Goal: Transaction & Acquisition: Book appointment/travel/reservation

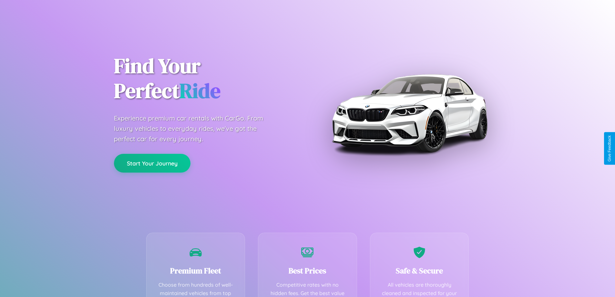
scroll to position [188, 0]
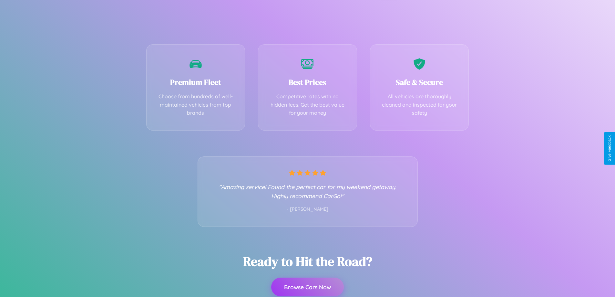
click at [308, 287] on button "Browse Cars Now" at bounding box center [307, 287] width 73 height 19
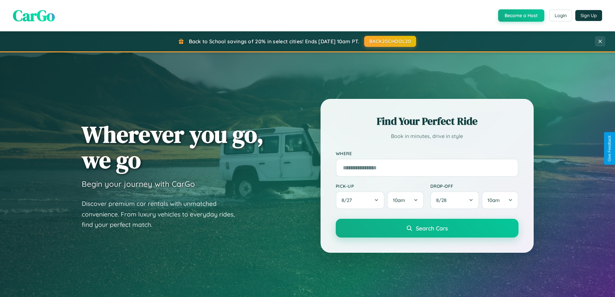
scroll to position [19, 0]
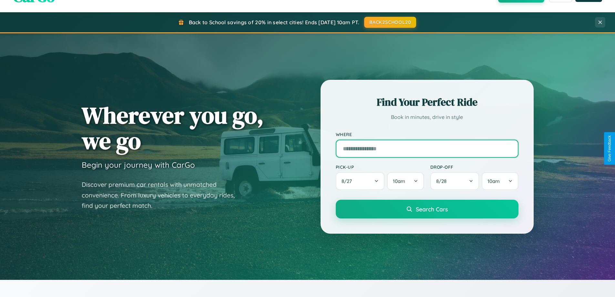
click at [427, 148] on input "text" at bounding box center [427, 149] width 183 height 18
type input "**********"
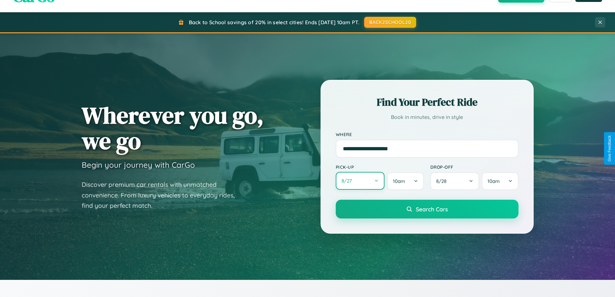
click at [360, 181] on button "8 / 27" at bounding box center [360, 181] width 49 height 18
select select "*"
select select "****"
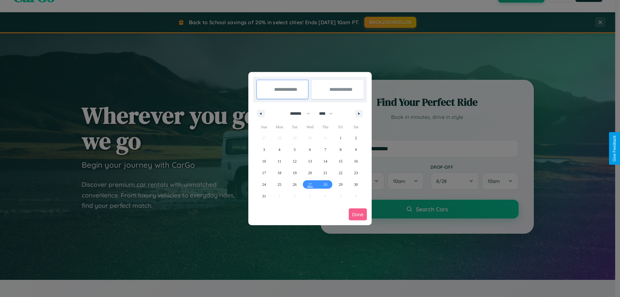
click at [297, 113] on select "******* ******** ***** ***** *** **** **** ****** ********* ******* ******** **…" at bounding box center [298, 113] width 27 height 11
select select "*"
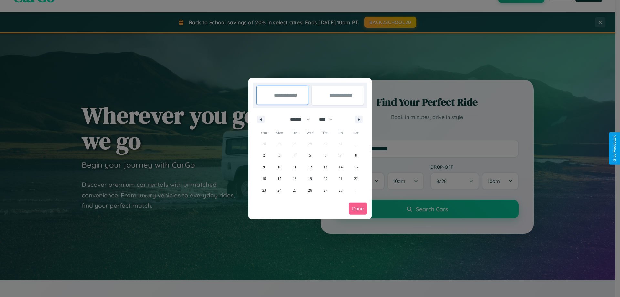
click at [329, 119] on select "**** **** **** **** **** **** **** **** **** **** **** **** **** **** **** ****…" at bounding box center [325, 119] width 19 height 11
select select "****"
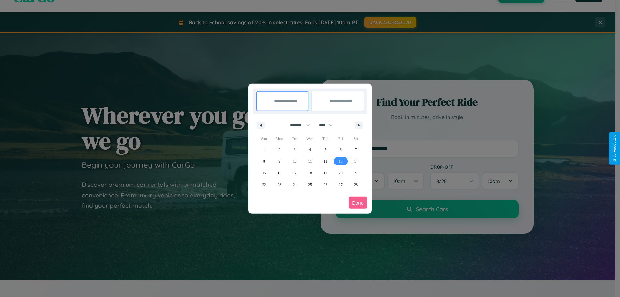
click at [341, 161] on span "13" at bounding box center [341, 161] width 4 height 12
type input "**********"
click at [264, 184] on span "22" at bounding box center [264, 185] width 4 height 12
type input "**********"
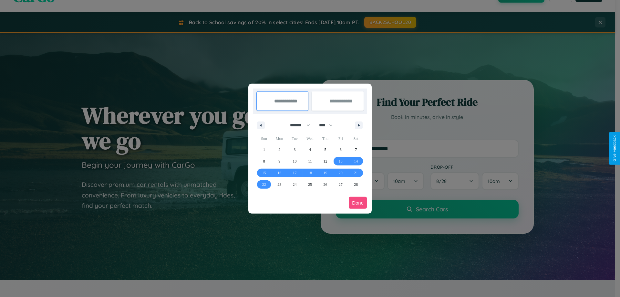
click at [358, 203] on button "Done" at bounding box center [358, 203] width 18 height 12
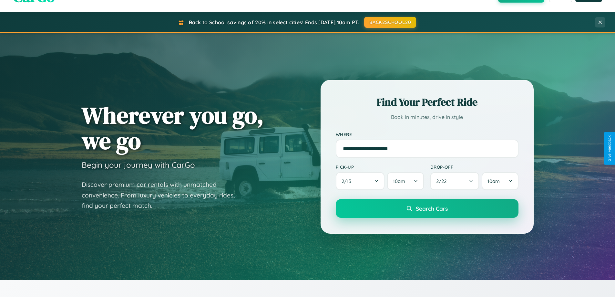
click at [427, 208] on span "Search Cars" at bounding box center [432, 208] width 32 height 7
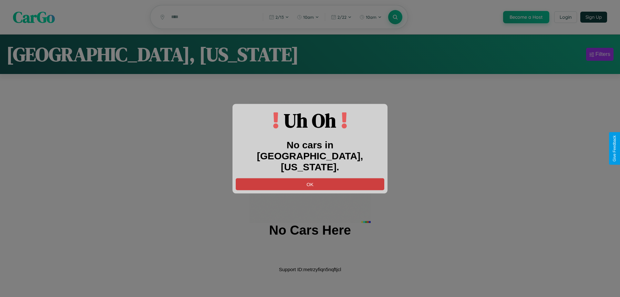
click at [310, 178] on button "OK" at bounding box center [310, 184] width 149 height 12
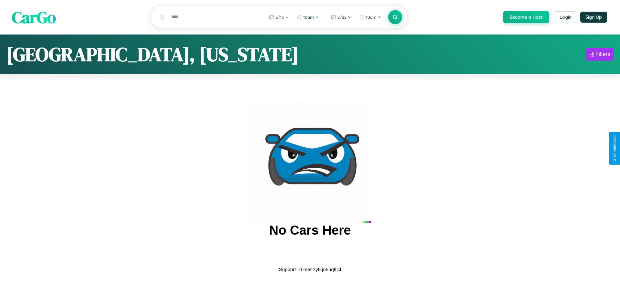
click at [34, 17] on span "CarGo" at bounding box center [34, 17] width 44 height 22
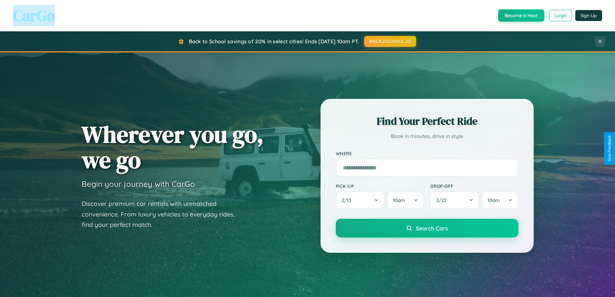
click at [561, 16] on button "Login" at bounding box center [561, 16] width 23 height 12
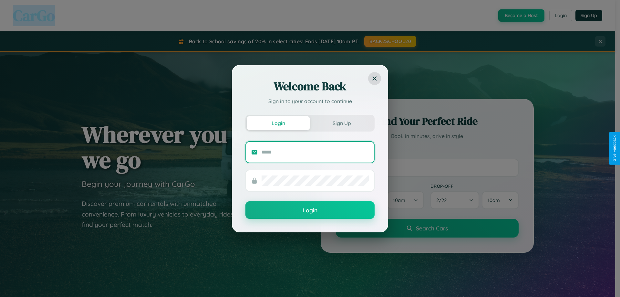
click at [315, 152] on input "text" at bounding box center [315, 152] width 107 height 10
type input "**********"
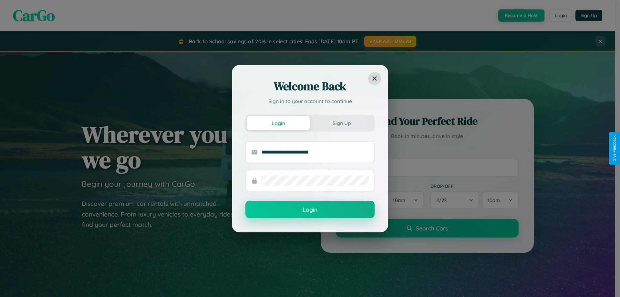
click at [310, 210] on button "Login" at bounding box center [310, 209] width 129 height 17
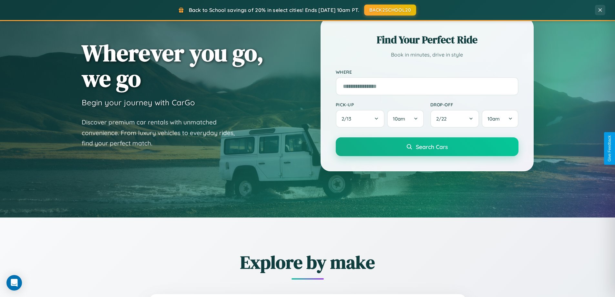
scroll to position [278, 0]
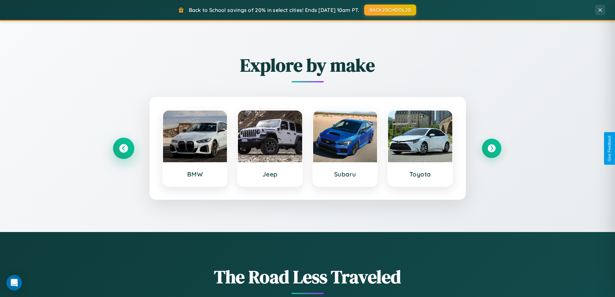
click at [123, 148] on icon at bounding box center [123, 148] width 9 height 9
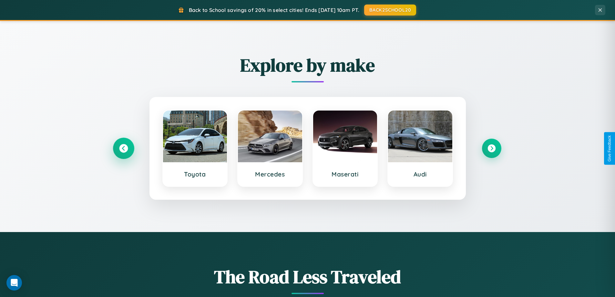
click at [123, 148] on icon at bounding box center [123, 148] width 9 height 9
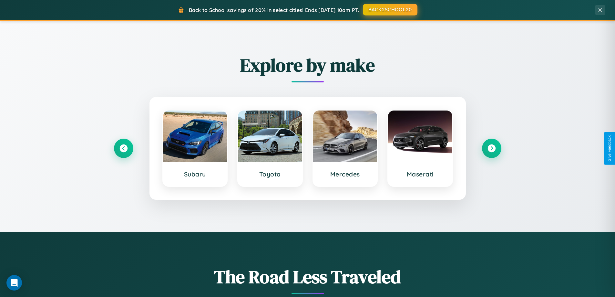
click at [390, 10] on button "BACK2SCHOOL20" at bounding box center [390, 10] width 55 height 12
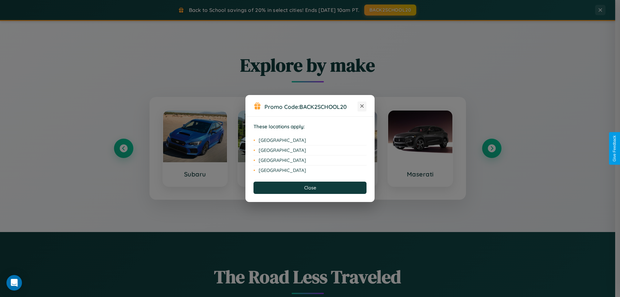
click at [362, 106] on icon at bounding box center [363, 106] width 4 height 4
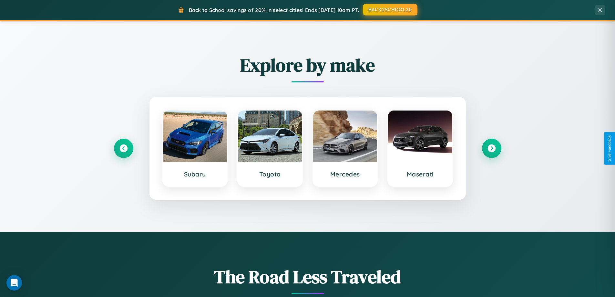
click at [390, 10] on button "BACK2SCHOOL20" at bounding box center [390, 10] width 55 height 12
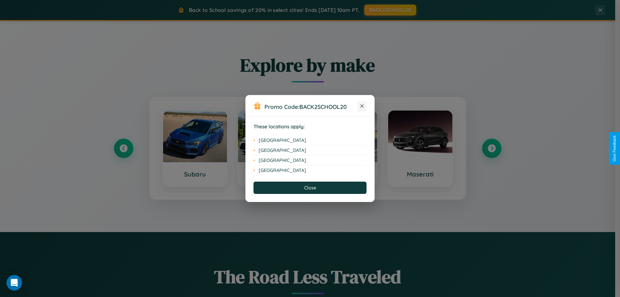
click at [362, 106] on icon at bounding box center [363, 106] width 4 height 4
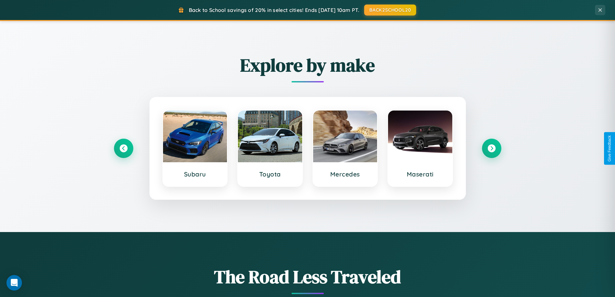
scroll to position [19, 0]
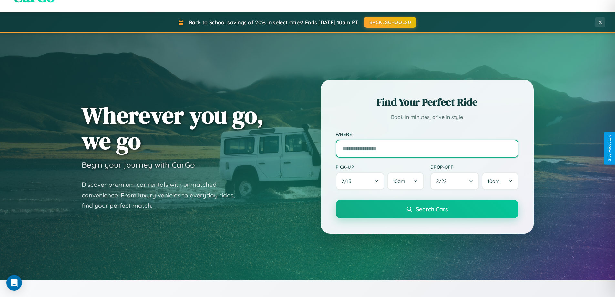
click at [427, 148] on input "text" at bounding box center [427, 149] width 183 height 18
type input "*********"
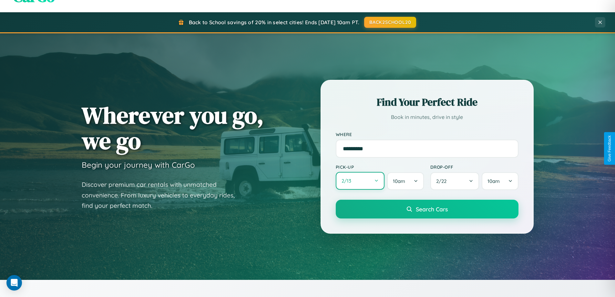
click at [360, 181] on button "2 / 13" at bounding box center [360, 181] width 49 height 18
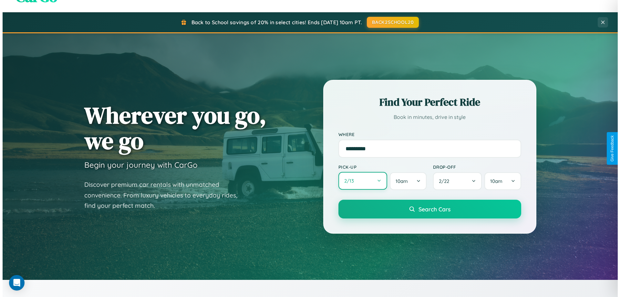
select select "*"
select select "****"
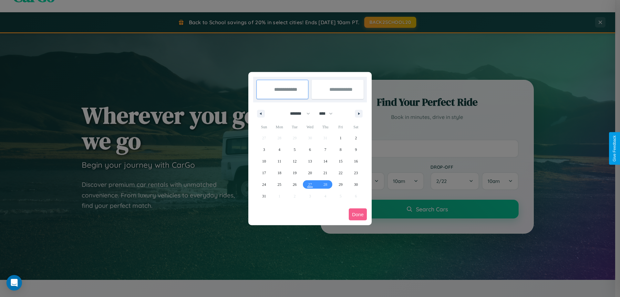
drag, startPoint x: 297, startPoint y: 113, endPoint x: 310, endPoint y: 130, distance: 20.7
click at [297, 113] on select "******* ******** ***** ***** *** **** **** ****** ********* ******* ******** **…" at bounding box center [298, 113] width 27 height 11
select select "*"
drag, startPoint x: 329, startPoint y: 113, endPoint x: 310, endPoint y: 130, distance: 24.7
click at [329, 113] on select "**** **** **** **** **** **** **** **** **** **** **** **** **** **** **** ****…" at bounding box center [325, 113] width 19 height 11
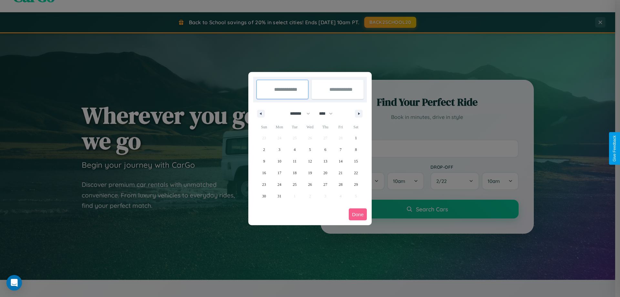
select select "****"
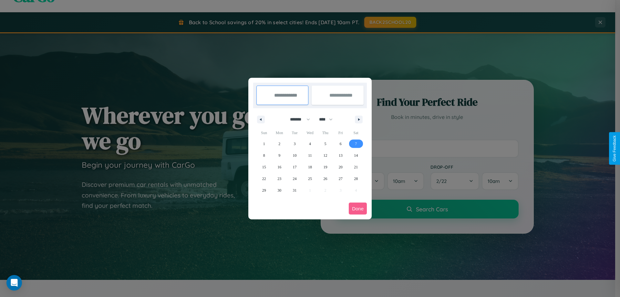
click at [356, 143] on span "7" at bounding box center [356, 144] width 2 height 12
type input "**********"
click at [264, 167] on span "15" at bounding box center [264, 167] width 4 height 12
type input "**********"
click at [358, 208] on button "Done" at bounding box center [358, 209] width 18 height 12
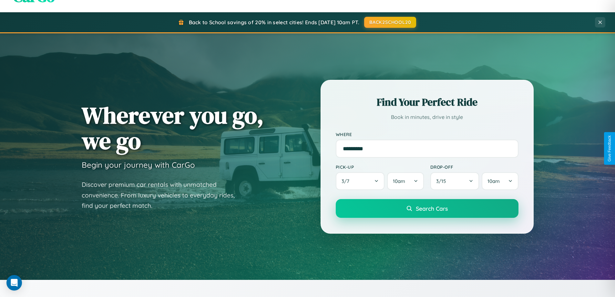
click at [427, 208] on span "Search Cars" at bounding box center [432, 208] width 32 height 7
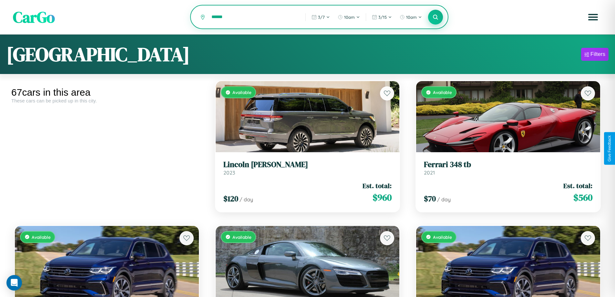
type input "******"
click at [436, 17] on icon at bounding box center [436, 17] width 6 height 6
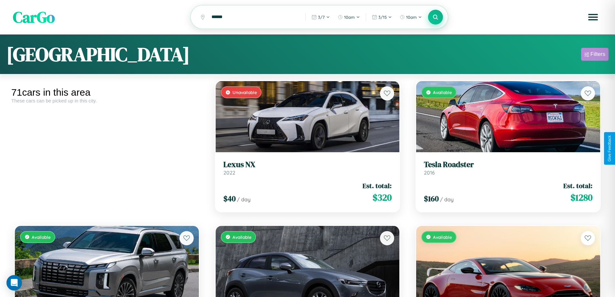
click at [595, 55] on div "Filters" at bounding box center [598, 54] width 15 height 6
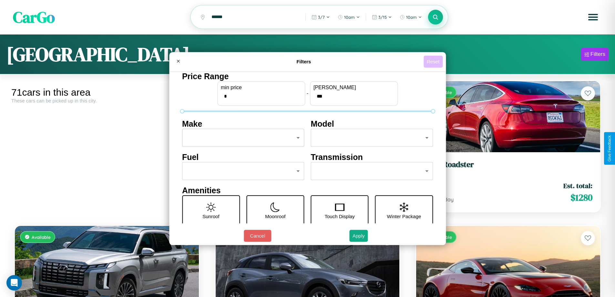
click at [434, 61] on button "Reset" at bounding box center [433, 62] width 19 height 12
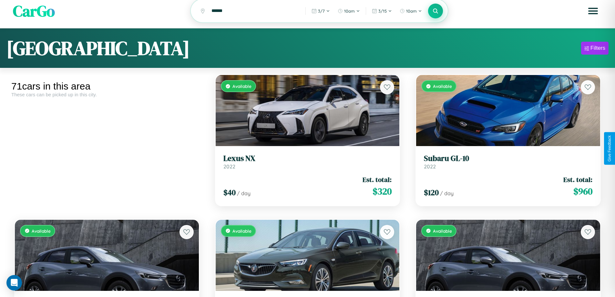
scroll to position [91, 0]
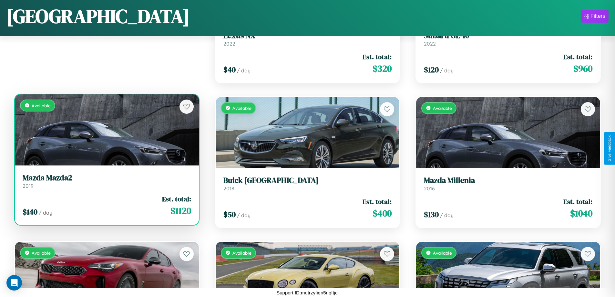
click at [106, 183] on link "Mazda Mazda2 2019" at bounding box center [107, 181] width 169 height 16
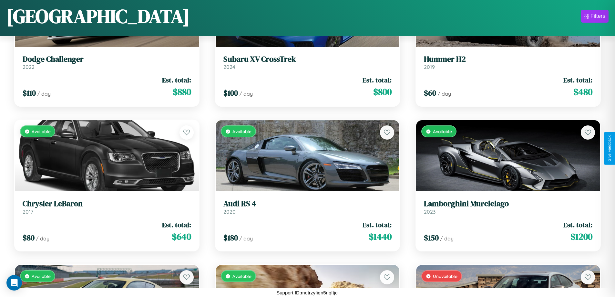
scroll to position [1682, 0]
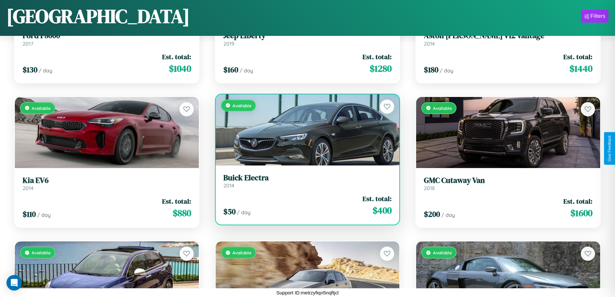
click at [305, 181] on h3 "Buick Electra" at bounding box center [308, 177] width 169 height 9
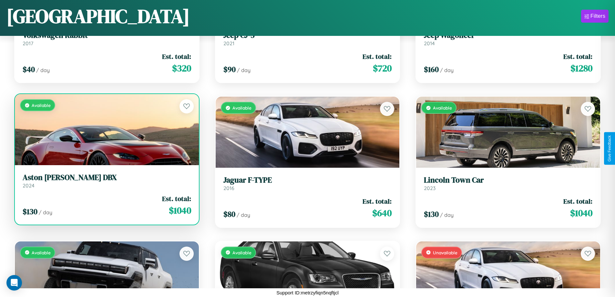
click at [106, 130] on div "Available" at bounding box center [107, 129] width 184 height 71
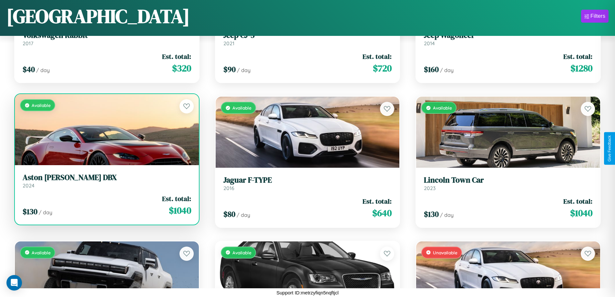
click at [106, 130] on div "Available" at bounding box center [107, 129] width 184 height 71
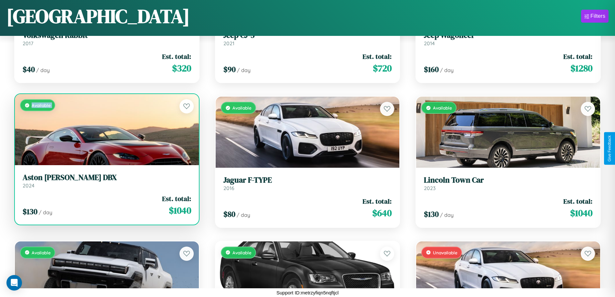
click at [106, 130] on div "Available" at bounding box center [107, 129] width 184 height 71
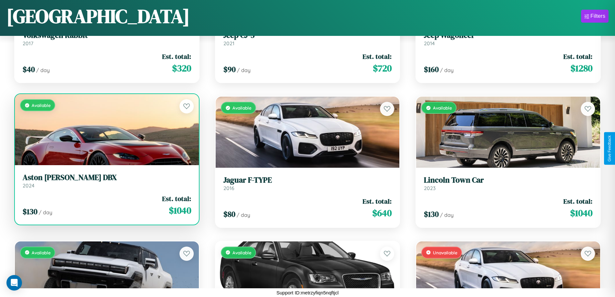
click at [106, 130] on div "Available" at bounding box center [107, 129] width 184 height 71
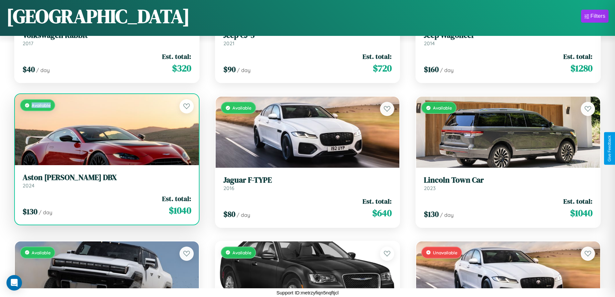
click at [106, 130] on div "Available" at bounding box center [107, 129] width 184 height 71
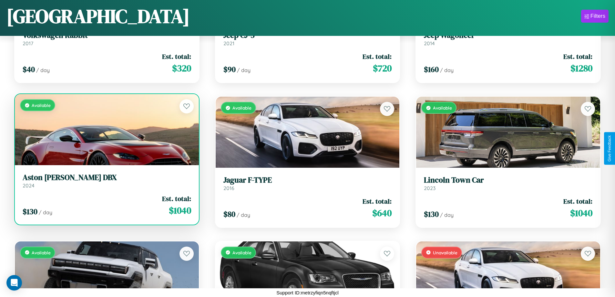
click at [106, 181] on h3 "Aston Martin DBX" at bounding box center [107, 177] width 169 height 9
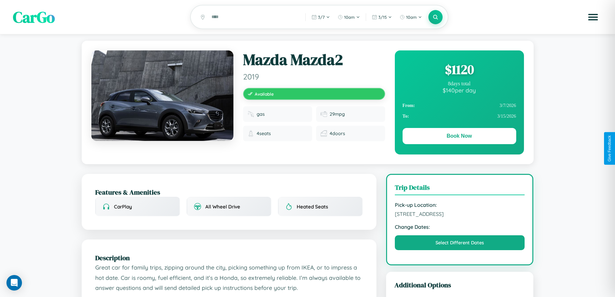
click at [459, 70] on div "$ 1120" at bounding box center [460, 69] width 114 height 17
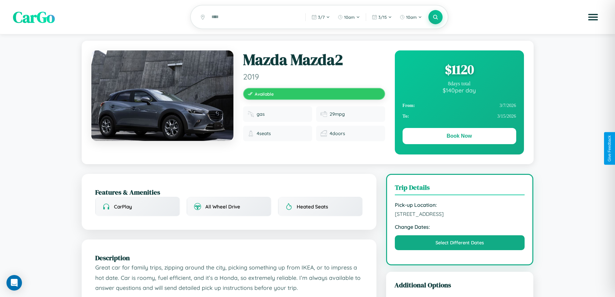
click at [459, 70] on div "$ 1120" at bounding box center [460, 69] width 114 height 17
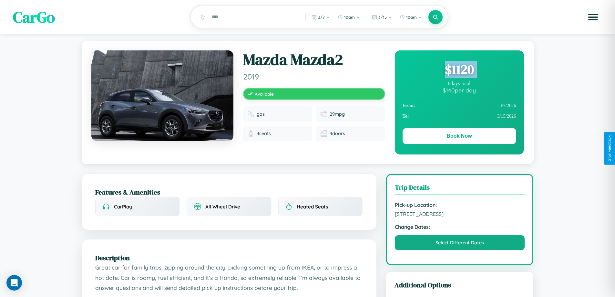
click at [459, 70] on div "$ 1120" at bounding box center [460, 69] width 114 height 17
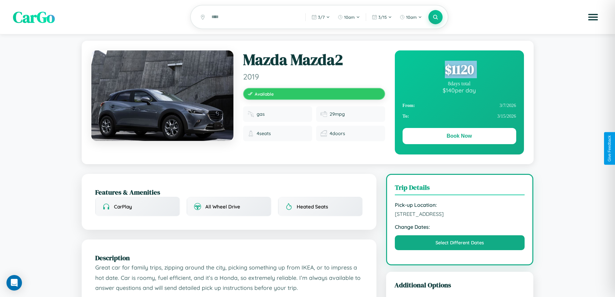
click at [459, 70] on div "$ 1120" at bounding box center [460, 69] width 114 height 17
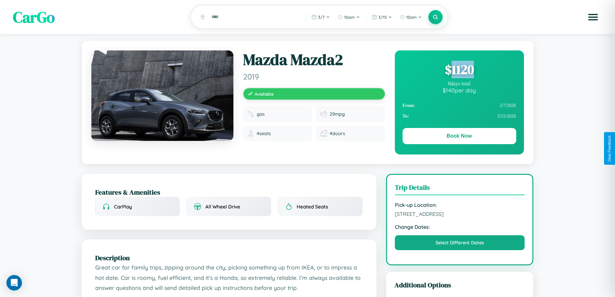
click at [459, 70] on div "$ 1120" at bounding box center [460, 69] width 114 height 17
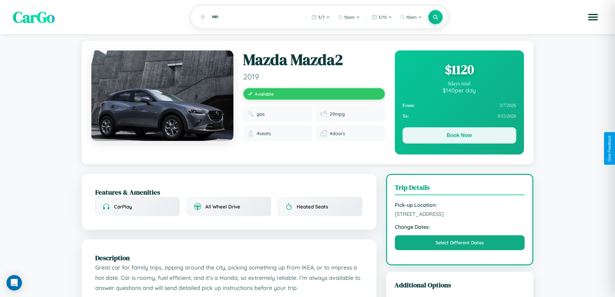
click at [459, 136] on button "Book Now" at bounding box center [460, 135] width 114 height 16
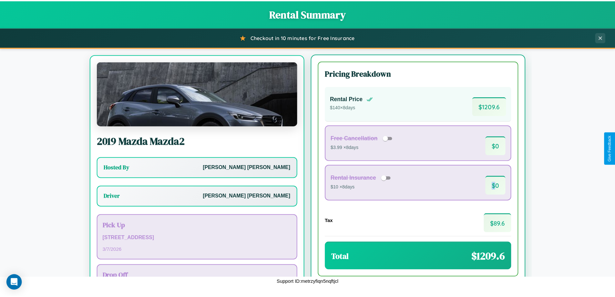
scroll to position [30, 0]
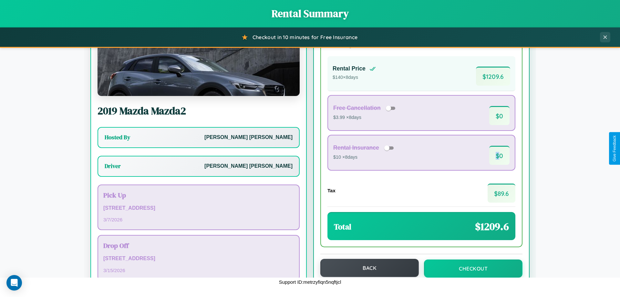
click at [367, 268] on button "Back" at bounding box center [369, 268] width 99 height 18
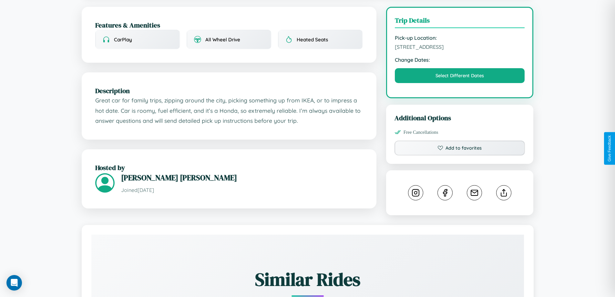
scroll to position [168, 0]
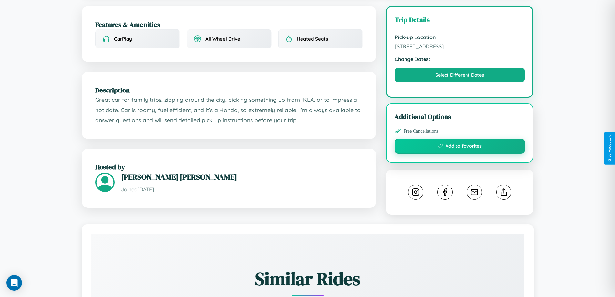
click at [460, 147] on button "Add to favorites" at bounding box center [460, 146] width 131 height 15
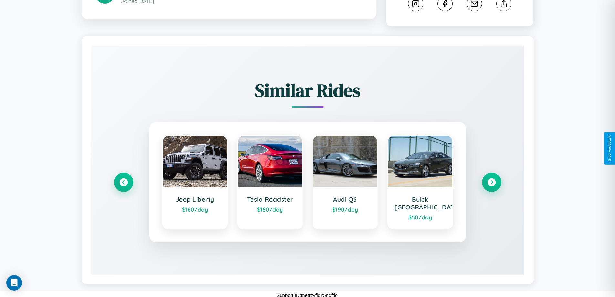
scroll to position [360, 0]
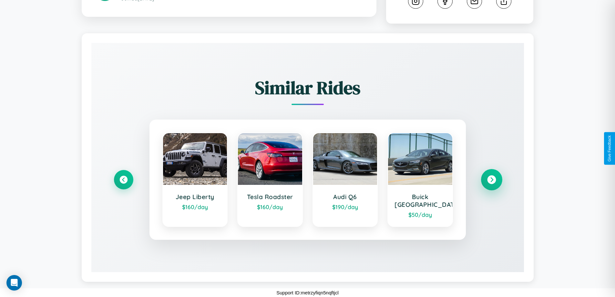
click at [492, 180] on icon at bounding box center [492, 179] width 9 height 9
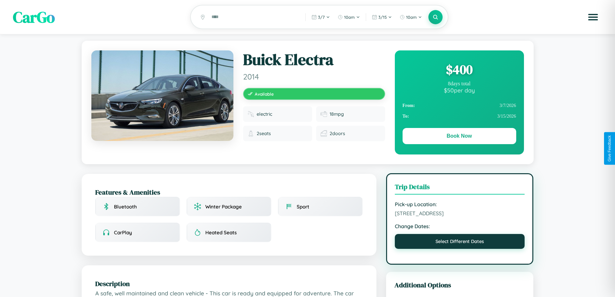
click at [460, 242] on button "Select Different Dates" at bounding box center [460, 241] width 130 height 15
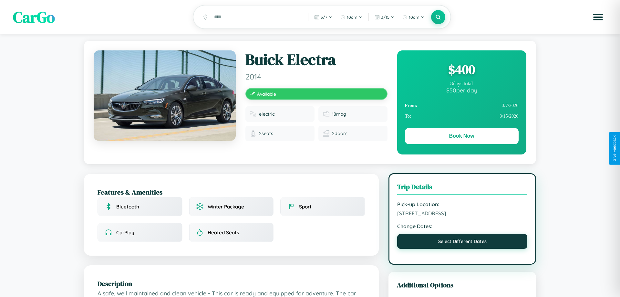
select select "*"
select select "****"
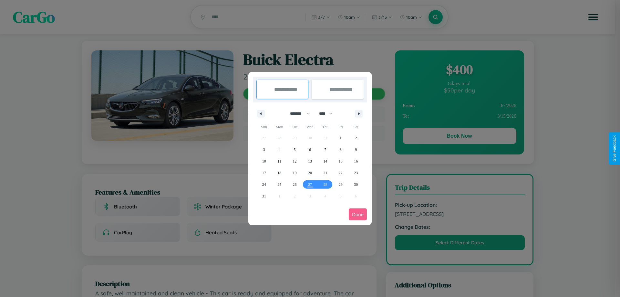
click at [297, 113] on select "******* ******** ***** ***** *** **** **** ****** ********* ******* ******** **…" at bounding box center [298, 113] width 27 height 11
select select "*"
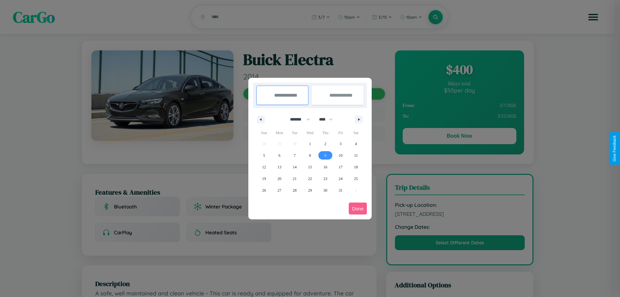
click at [325, 155] on span "9" at bounding box center [325, 156] width 2 height 12
type input "**********"
click at [325, 167] on span "16" at bounding box center [325, 167] width 4 height 12
type input "**********"
click at [358, 208] on button "Done" at bounding box center [358, 209] width 18 height 12
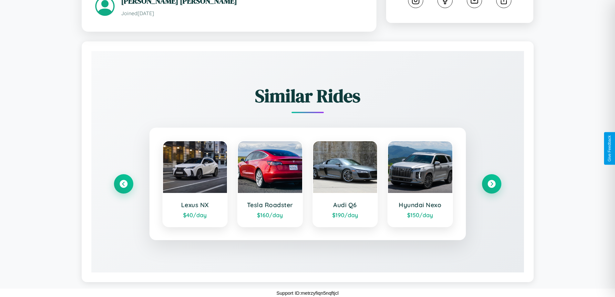
scroll to position [361, 0]
click at [492, 183] on icon at bounding box center [492, 183] width 9 height 9
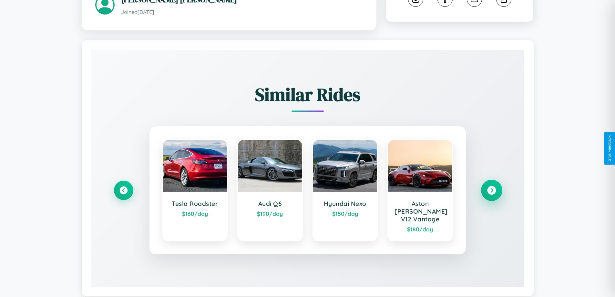
click at [492, 187] on icon at bounding box center [492, 190] width 9 height 9
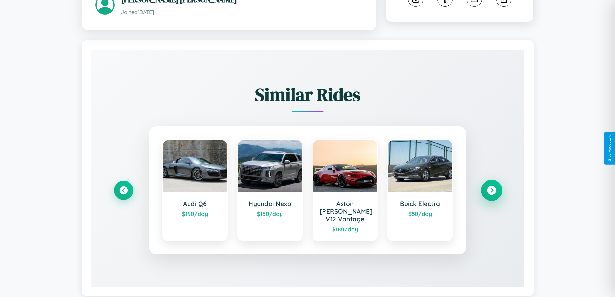
click at [492, 187] on icon at bounding box center [492, 190] width 9 height 9
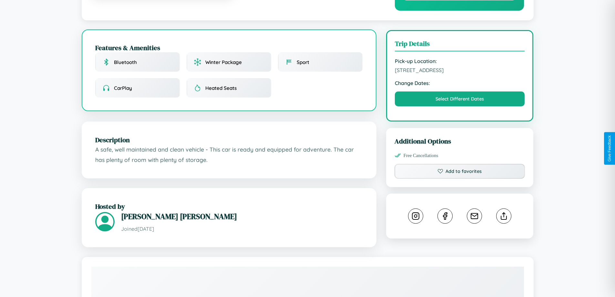
scroll to position [212, 0]
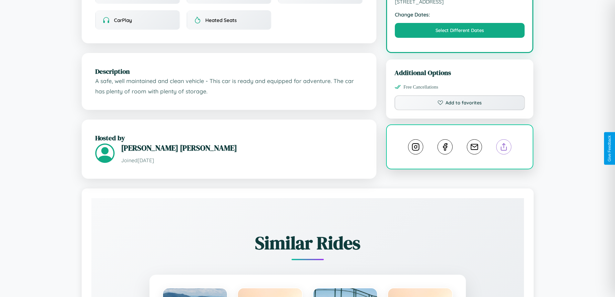
click at [504, 148] on line at bounding box center [504, 145] width 0 height 5
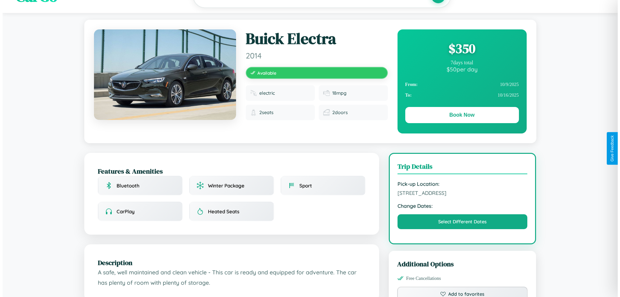
scroll to position [0, 0]
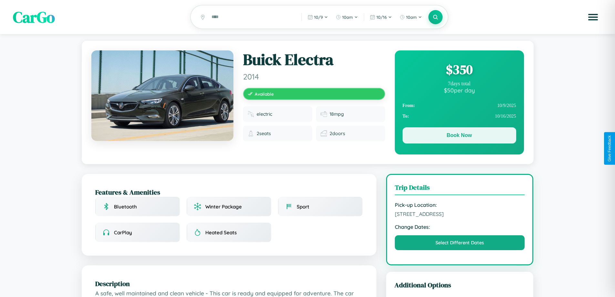
click at [459, 136] on button "Book Now" at bounding box center [460, 135] width 114 height 16
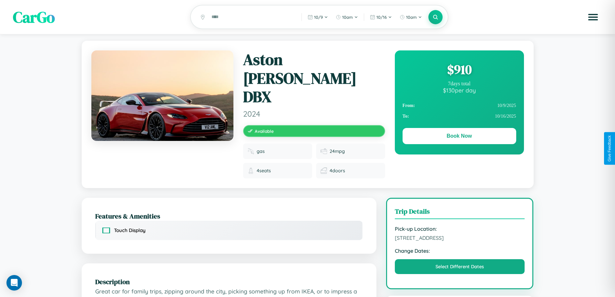
click at [459, 70] on div "$ 910" at bounding box center [460, 69] width 114 height 17
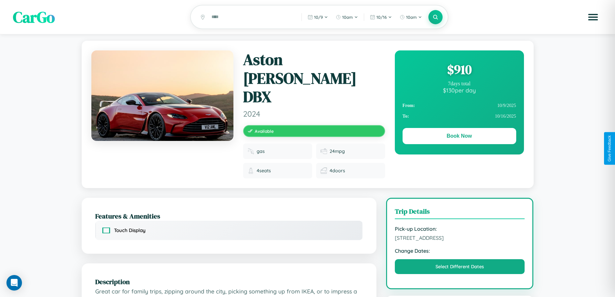
click at [459, 70] on div "$ 910" at bounding box center [460, 69] width 114 height 17
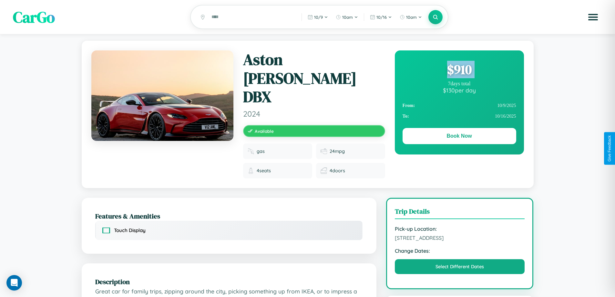
click at [459, 70] on div "$ 910" at bounding box center [460, 69] width 114 height 17
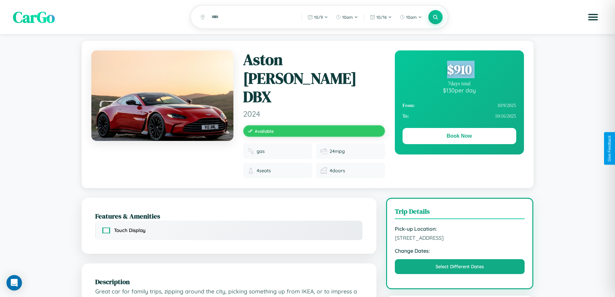
click at [459, 70] on div "$ 910" at bounding box center [460, 69] width 114 height 17
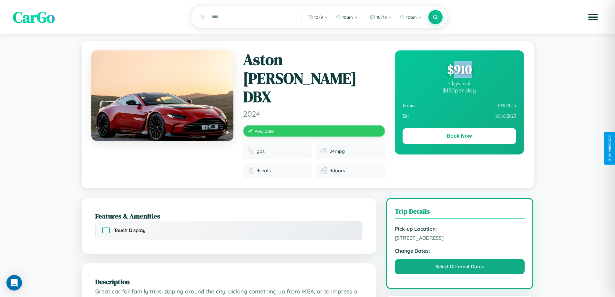
click at [459, 70] on div "$ 910" at bounding box center [460, 69] width 114 height 17
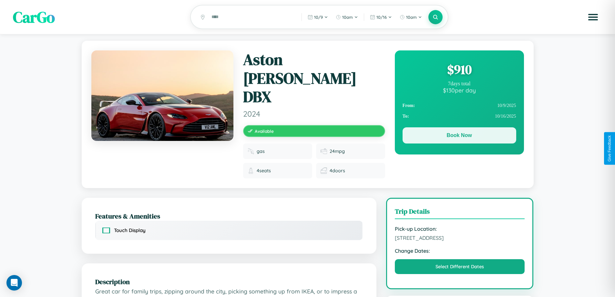
click at [459, 136] on button "Book Now" at bounding box center [460, 135] width 114 height 16
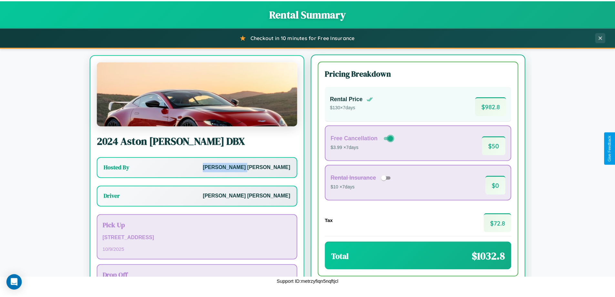
scroll to position [30, 0]
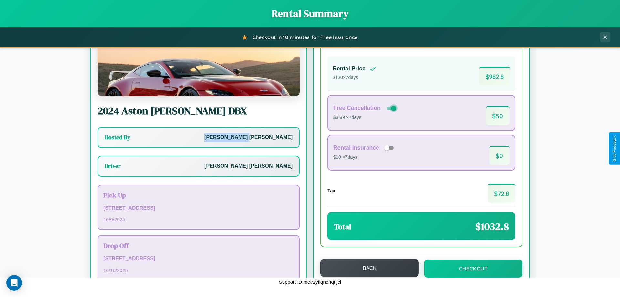
click at [367, 268] on button "Back" at bounding box center [369, 268] width 99 height 18
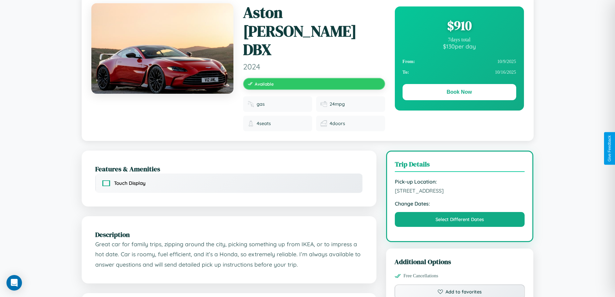
scroll to position [67, 0]
